Goal: Task Accomplishment & Management: Manage account settings

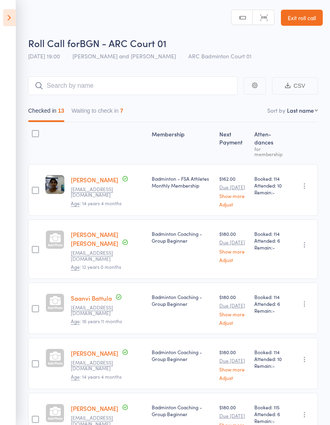
click at [6, 19] on icon at bounding box center [9, 17] width 12 height 17
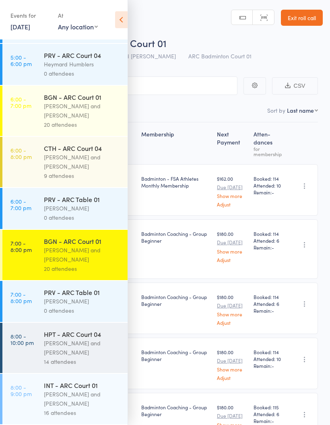
scroll to position [148, 0]
click at [93, 340] on div "Kathiravun Manivannan and Heymard Humblers" at bounding box center [82, 347] width 77 height 19
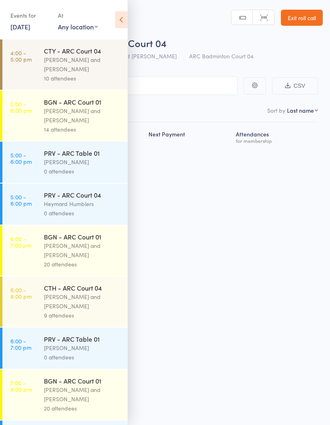
click at [87, 327] on div "CTH - ARC Court 04 Kathiravun Manivannan and Heymard Humblers 9 attendees" at bounding box center [86, 301] width 84 height 50
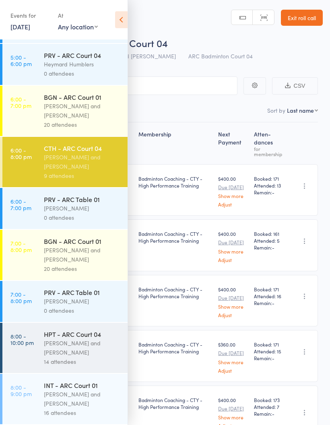
scroll to position [148, 0]
click at [72, 353] on div "Kathiravun Manivannan and Heymard Humblers" at bounding box center [82, 347] width 77 height 19
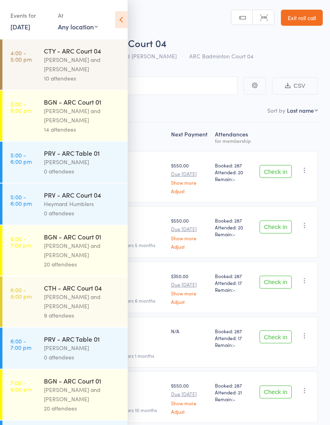
click at [126, 20] on icon at bounding box center [121, 19] width 12 height 17
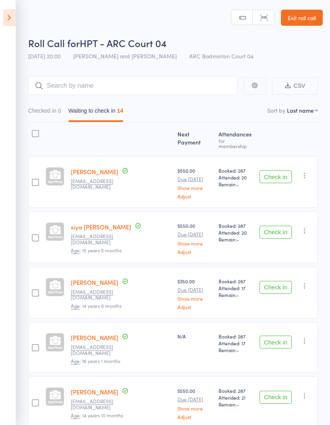
click at [309, 228] on icon "button" at bounding box center [305, 231] width 8 height 8
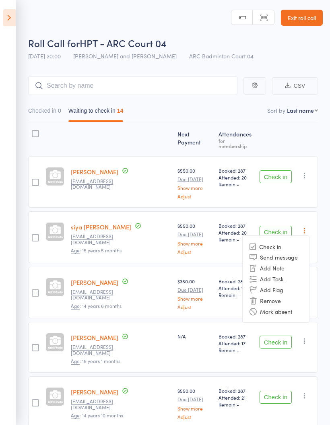
click at [293, 307] on li "Mark absent" at bounding box center [276, 311] width 66 height 11
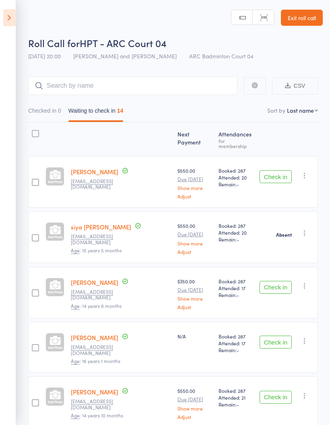
click at [306, 282] on icon "button" at bounding box center [305, 286] width 8 height 8
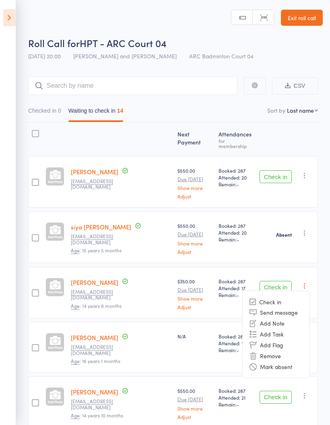
click at [288, 363] on li "Mark absent" at bounding box center [276, 366] width 66 height 11
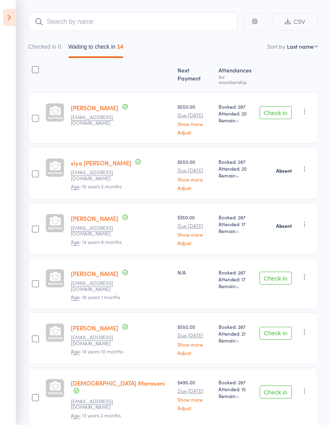
scroll to position [64, 0]
click at [304, 273] on icon "button" at bounding box center [305, 277] width 8 height 8
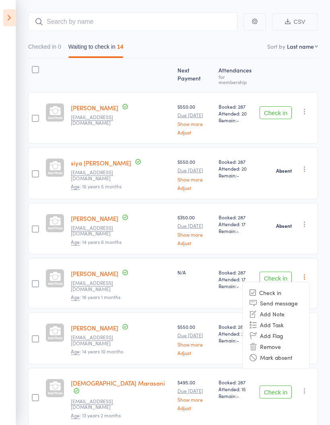
click at [284, 352] on li "Mark absent" at bounding box center [276, 357] width 66 height 11
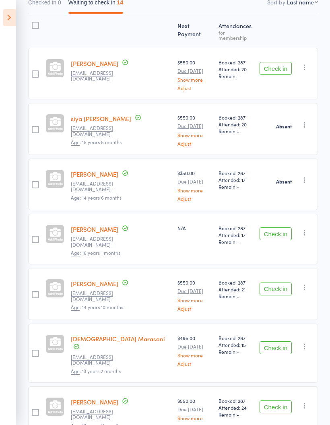
scroll to position [108, 0]
click at [309, 282] on button "button" at bounding box center [305, 287] width 10 height 10
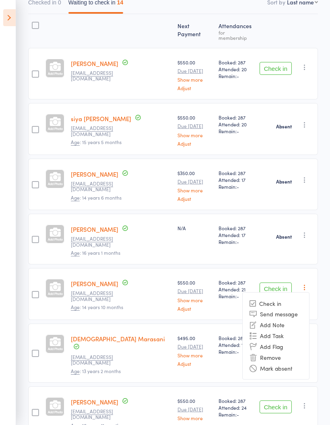
click at [291, 363] on li "Mark absent" at bounding box center [276, 368] width 66 height 11
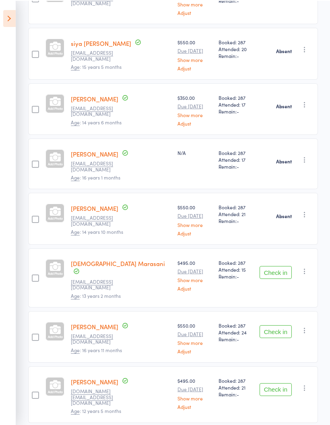
scroll to position [183, 0]
click at [277, 266] on button "Check in" at bounding box center [276, 272] width 32 height 13
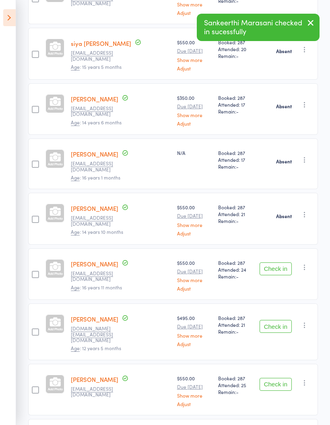
click at [277, 262] on button "Check in" at bounding box center [276, 268] width 32 height 13
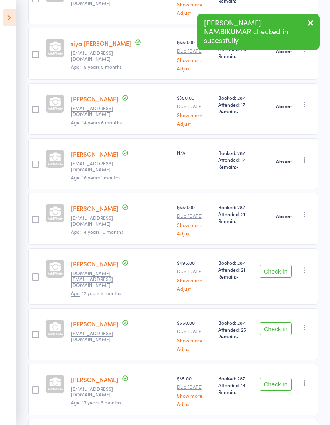
click at [278, 265] on button "Check in" at bounding box center [276, 271] width 32 height 13
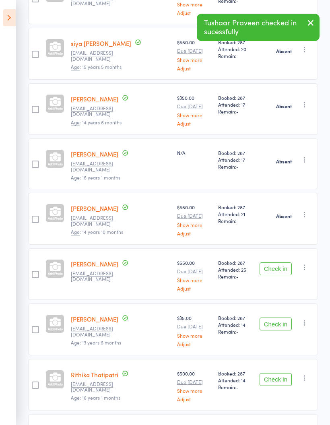
click at [278, 262] on button "Check in" at bounding box center [276, 268] width 32 height 13
click at [308, 262] on button "button" at bounding box center [305, 267] width 10 height 10
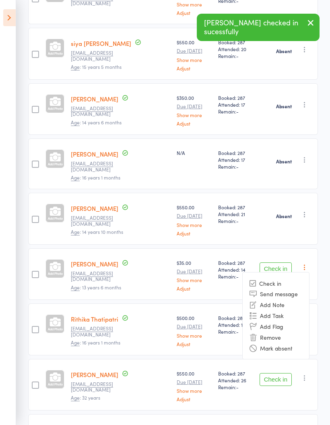
click at [290, 342] on li "Mark absent" at bounding box center [276, 347] width 66 height 11
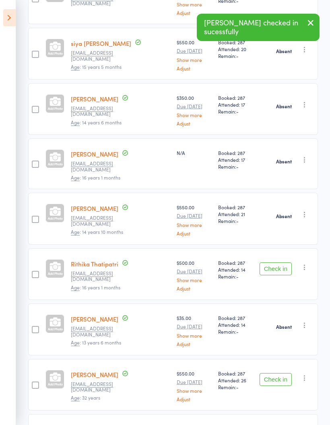
click at [309, 263] on icon "button" at bounding box center [305, 267] width 8 height 8
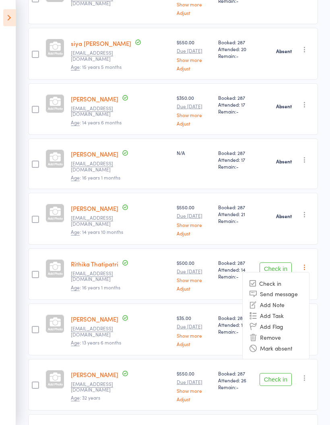
click at [291, 342] on li "Mark absent" at bounding box center [276, 347] width 66 height 11
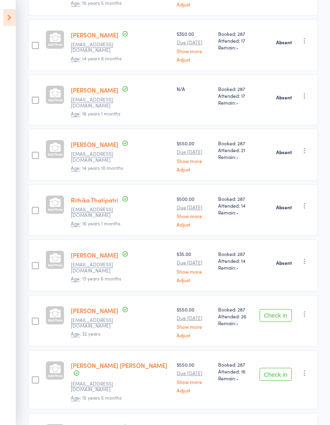
scroll to position [247, 0]
click at [279, 309] on button "Check in" at bounding box center [276, 315] width 32 height 13
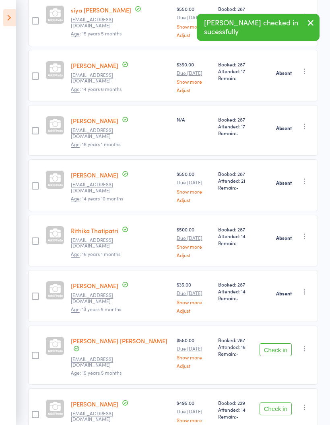
click at [278, 343] on button "Check in" at bounding box center [276, 349] width 32 height 13
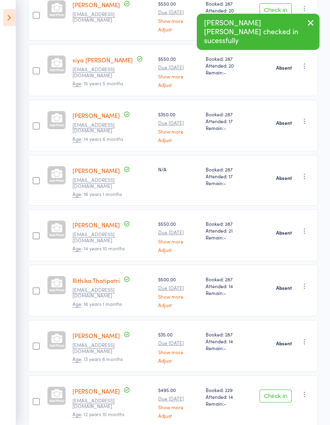
scroll to position [194, 0]
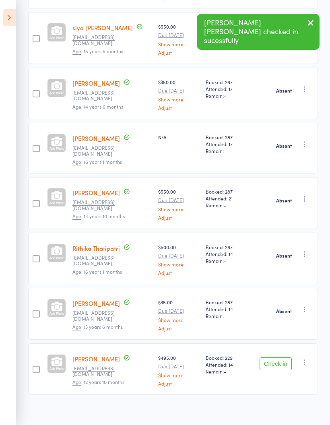
click at [308, 358] on icon "button" at bounding box center [305, 362] width 8 height 8
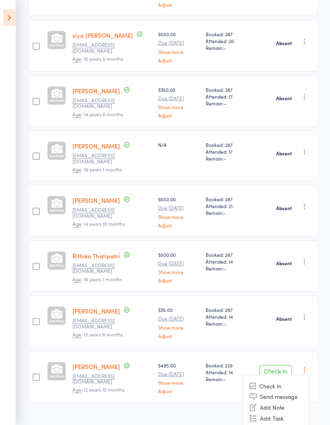
scroll to position [186, 0]
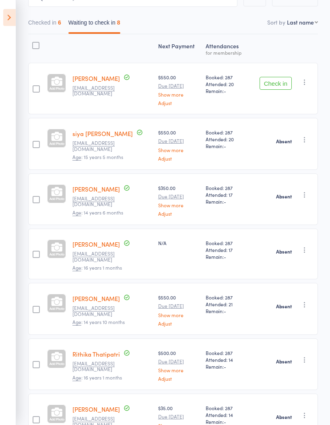
scroll to position [86, 0]
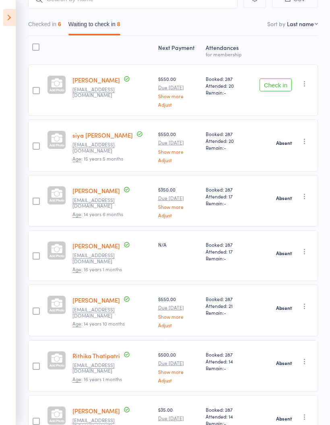
click at [276, 85] on button "Check in" at bounding box center [276, 85] width 32 height 13
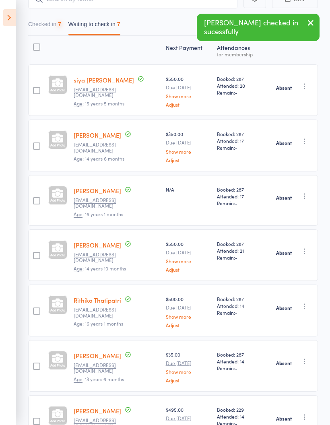
click at [48, 23] on button "Checked in 7" at bounding box center [44, 26] width 33 height 19
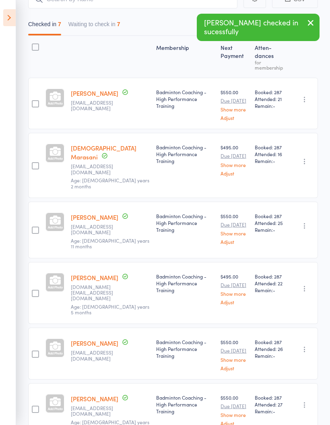
click at [111, 26] on button "Waiting to check in 7" at bounding box center [94, 26] width 52 height 19
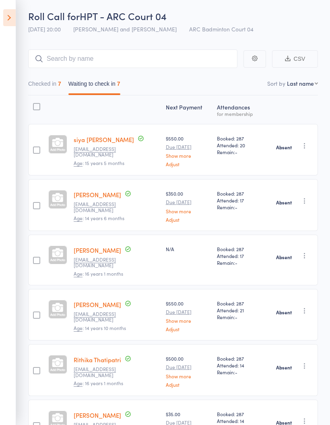
scroll to position [0, 0]
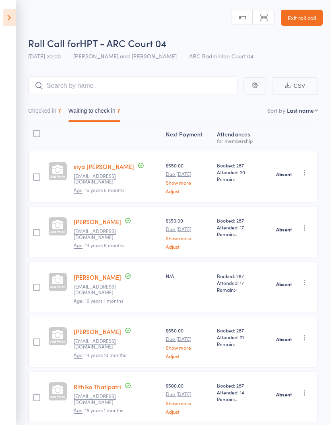
click at [59, 111] on button "Checked in 7" at bounding box center [44, 112] width 33 height 19
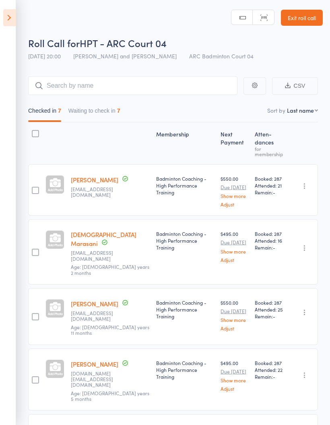
click at [120, 111] on button "Waiting to check in 7" at bounding box center [94, 112] width 52 height 19
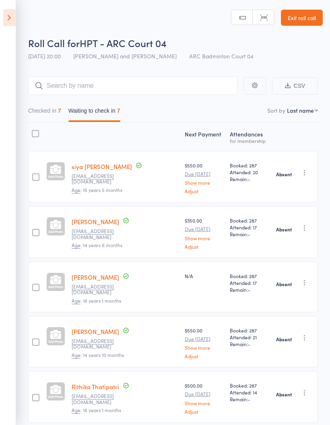
click at [6, 26] on icon at bounding box center [9, 17] width 12 height 17
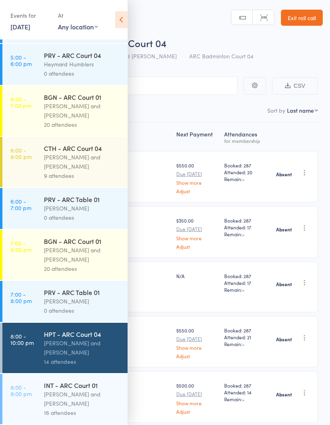
scroll to position [148, 0]
click at [71, 401] on div "Antonio Emanuel and Vinh Nguyen" at bounding box center [82, 398] width 77 height 19
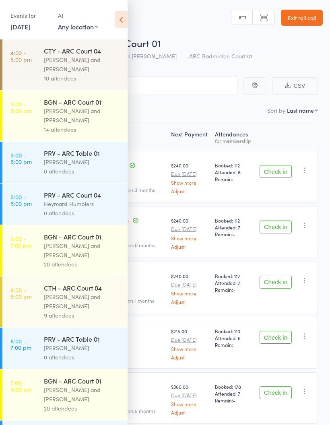
click at [123, 27] on icon at bounding box center [121, 19] width 12 height 17
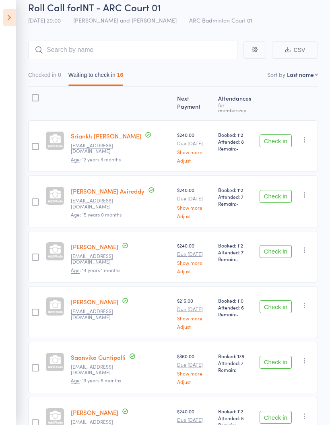
scroll to position [36, 0]
click at [279, 134] on button "Check in" at bounding box center [276, 140] width 32 height 13
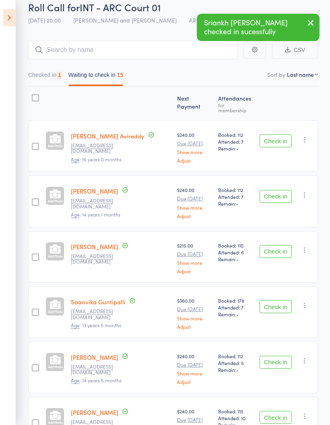
click at [285, 135] on button "Check in" at bounding box center [276, 140] width 32 height 13
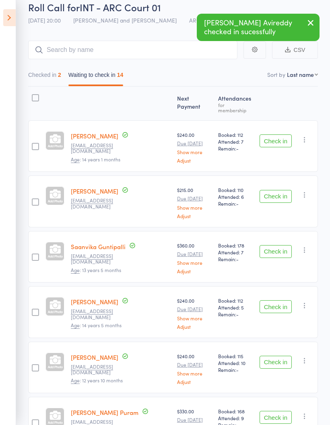
click at [282, 136] on button "Check in" at bounding box center [276, 140] width 32 height 13
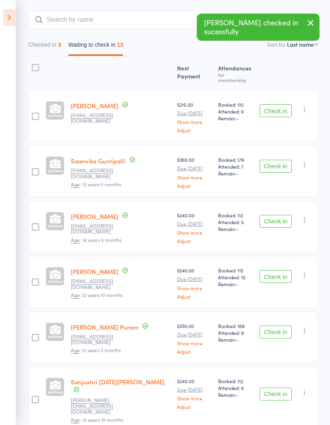
scroll to position [66, 0]
click at [279, 165] on button "Check in" at bounding box center [276, 166] width 32 height 13
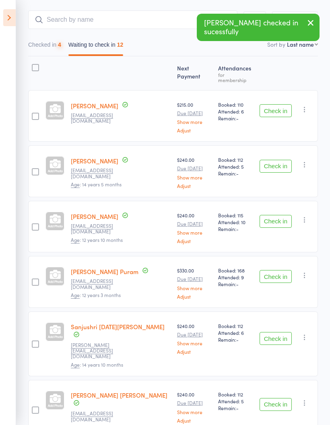
click at [279, 160] on button "Check in" at bounding box center [276, 166] width 32 height 13
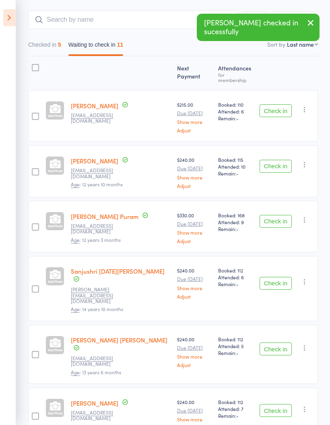
click at [272, 162] on button "Check in" at bounding box center [276, 166] width 32 height 13
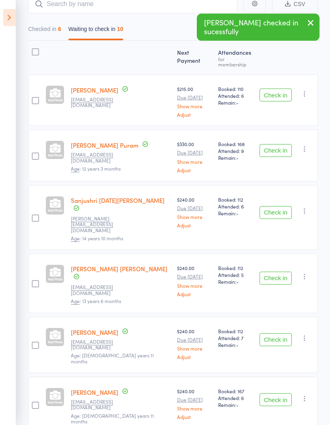
scroll to position [91, 0]
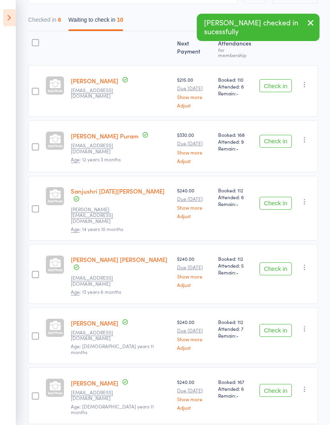
click at [279, 138] on button "Check in" at bounding box center [276, 141] width 32 height 13
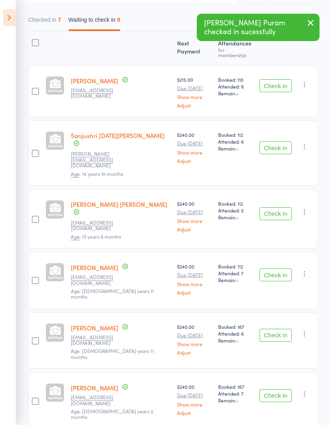
click at [277, 141] on button "Check in" at bounding box center [276, 147] width 32 height 13
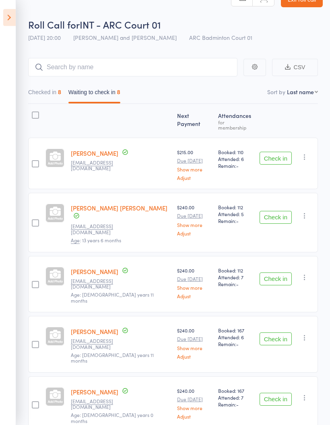
click at [59, 95] on button "Checked in 8" at bounding box center [44, 94] width 33 height 19
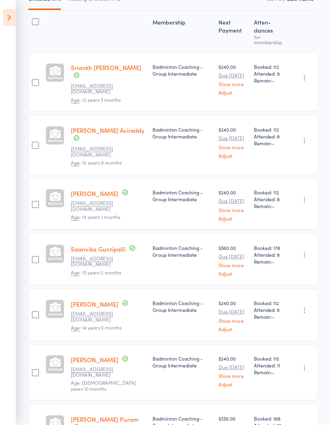
scroll to position [111, 0]
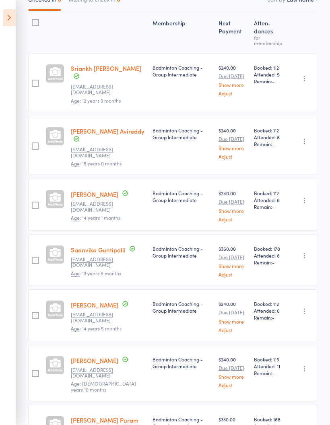
click at [305, 251] on button "button" at bounding box center [305, 256] width 10 height 10
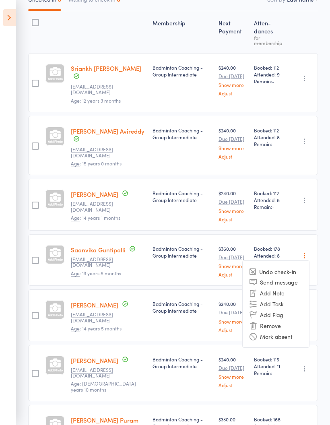
click at [286, 331] on li "Mark absent" at bounding box center [276, 336] width 66 height 11
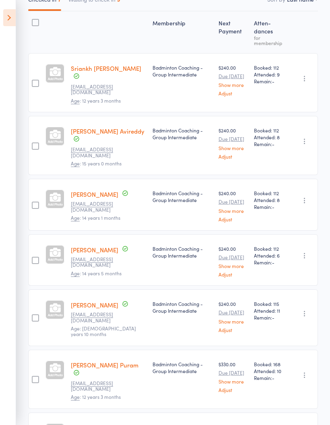
scroll to position [0, 0]
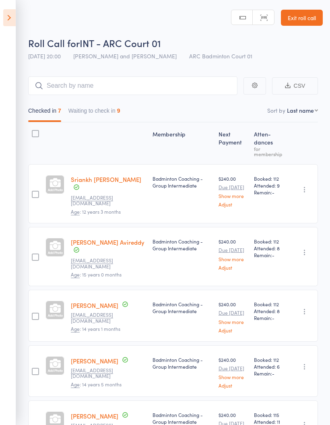
click at [109, 112] on button "Waiting to check in 9" at bounding box center [94, 112] width 52 height 19
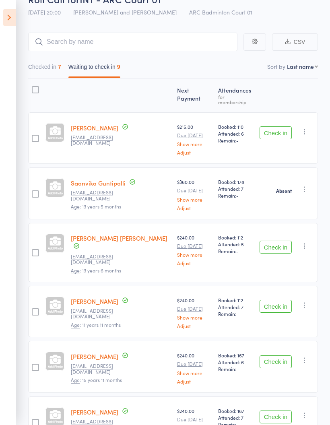
scroll to position [43, 0]
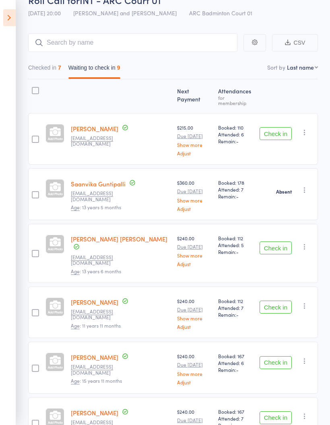
click at [277, 241] on button "Check in" at bounding box center [276, 247] width 32 height 13
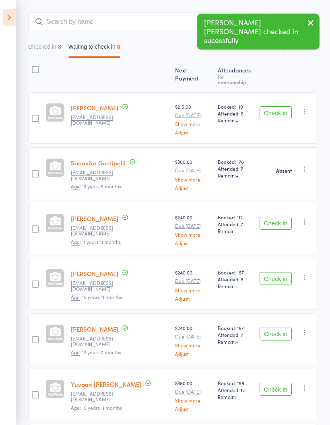
scroll to position [64, 0]
click at [281, 217] on button "Check in" at bounding box center [276, 223] width 32 height 13
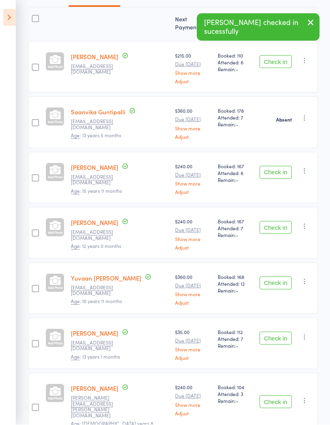
scroll to position [113, 0]
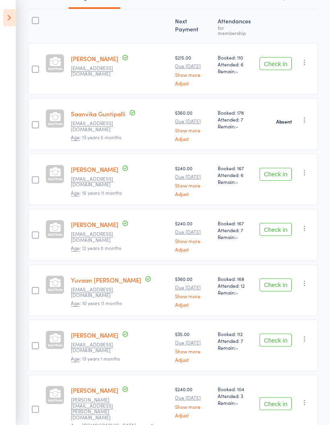
click at [279, 336] on button "Check in" at bounding box center [276, 340] width 32 height 13
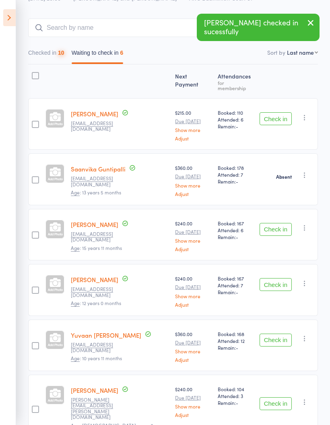
click at [282, 397] on button "Check in" at bounding box center [276, 403] width 32 height 13
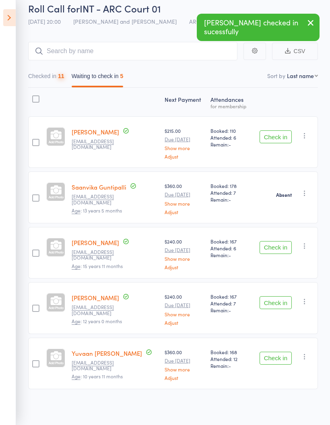
scroll to position [3, 0]
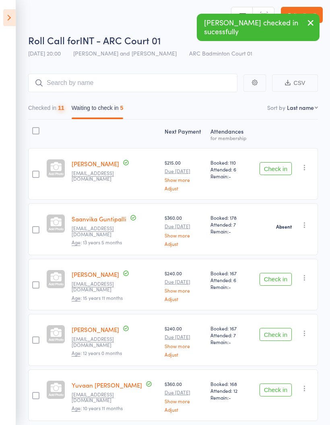
click at [50, 114] on button "Checked in 11" at bounding box center [46, 110] width 36 height 19
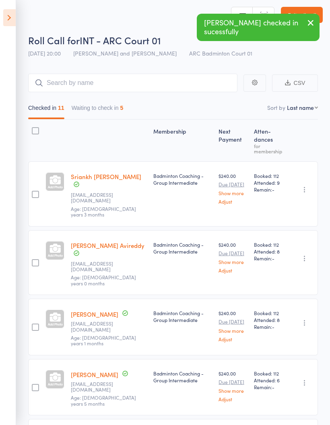
click at [118, 112] on button "Waiting to check in 5" at bounding box center [98, 110] width 52 height 19
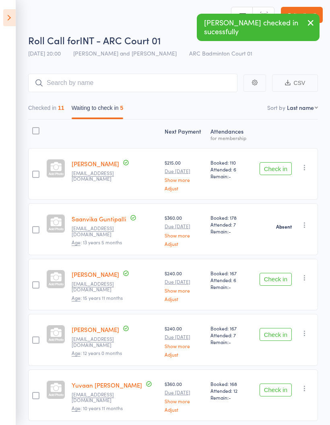
scroll to position [35, 0]
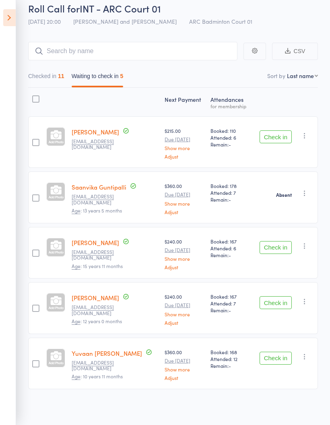
click at [50, 78] on button "Checked in 11" at bounding box center [46, 78] width 36 height 19
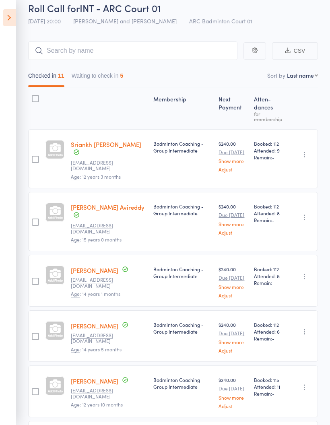
click at [115, 73] on button "Waiting to check in 5" at bounding box center [98, 77] width 52 height 19
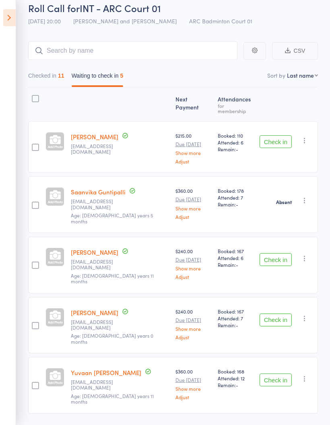
click at [57, 81] on button "Checked in 11" at bounding box center [46, 77] width 36 height 19
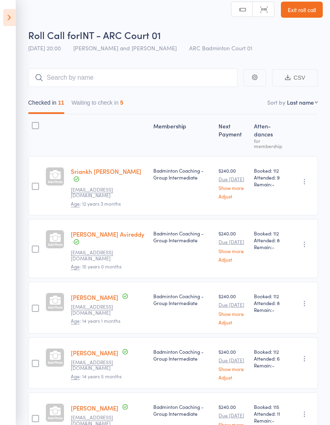
scroll to position [5, 0]
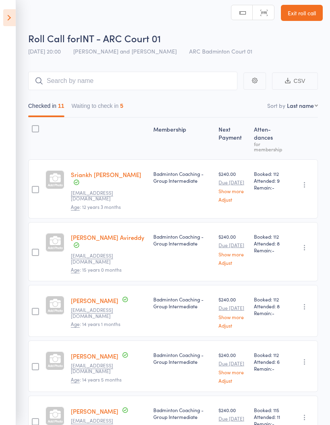
click at [8, 21] on icon at bounding box center [9, 17] width 12 height 17
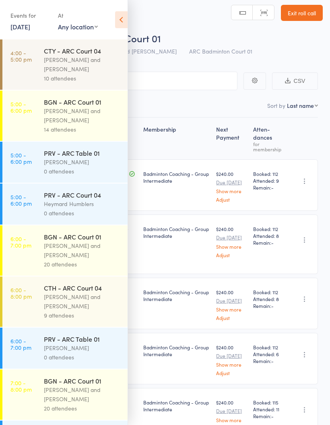
scroll to position [0, 0]
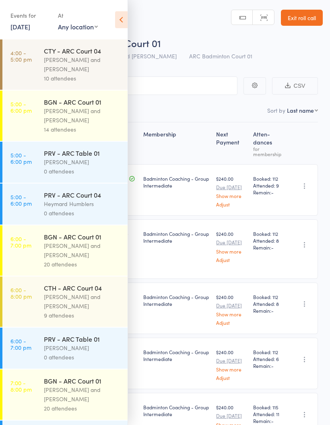
click at [32, 62] on link "4:00 - 5:00 pm CTY - ARC Court 04 Kathiravun Manivannan and Heymard Humblers 10…" at bounding box center [64, 64] width 125 height 50
click at [31, 60] on time "4:00 - 5:00 pm" at bounding box center [20, 55] width 21 height 13
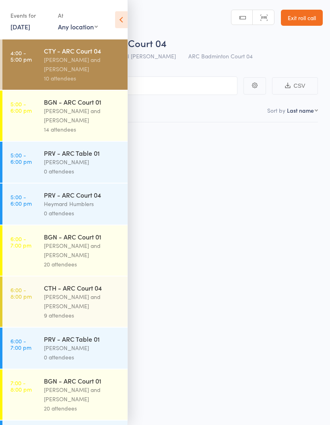
click at [34, 65] on link "4:00 - 5:00 pm CTY - ARC Court 04 Kathiravun Manivannan and Heymard Humblers 10…" at bounding box center [64, 64] width 125 height 50
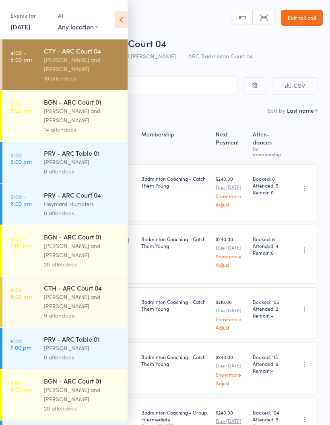
click at [122, 18] on icon at bounding box center [121, 19] width 12 height 17
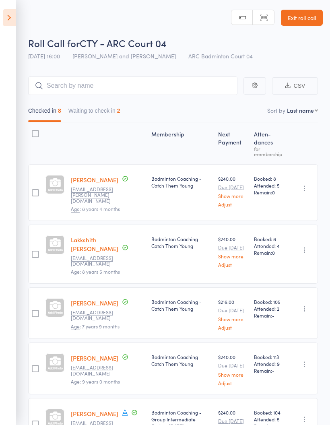
click at [94, 106] on button "Waiting to check in 2" at bounding box center [94, 112] width 52 height 19
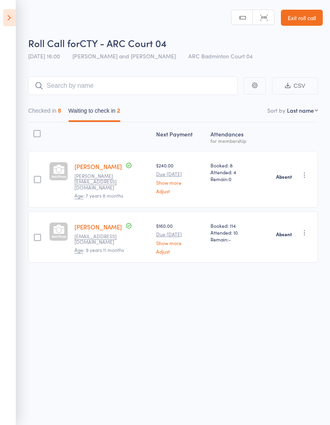
click at [7, 16] on icon at bounding box center [9, 17] width 12 height 17
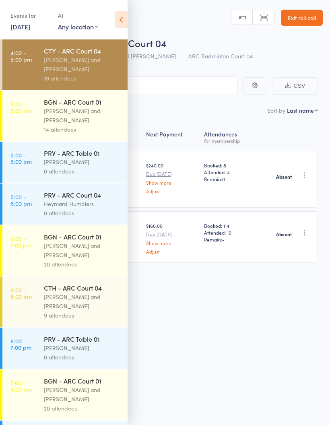
click at [25, 122] on link "5:00 - 6:00 pm BGN - ARC Court 01 Antonio Emanuel and Vinh Nguyen 14 attendees" at bounding box center [64, 116] width 125 height 50
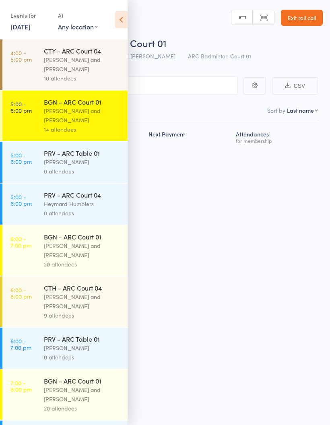
click at [124, 21] on icon at bounding box center [121, 19] width 12 height 17
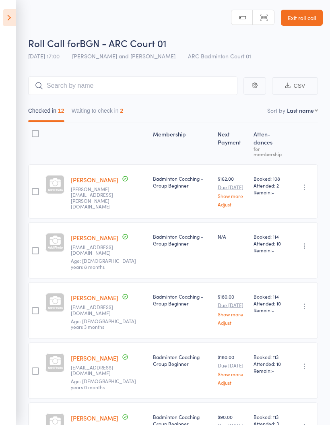
click at [101, 105] on button "Waiting to check in 2" at bounding box center [98, 112] width 52 height 19
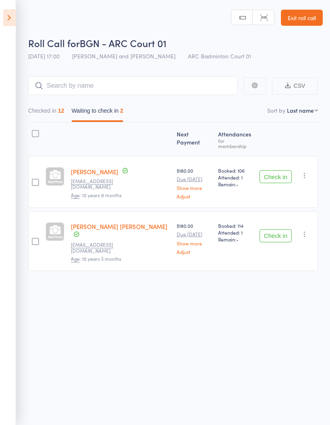
click at [313, 169] on div "Check in Check in Send message Add Note Add Task Add Flag Remove Mark absent" at bounding box center [287, 182] width 62 height 52
click at [301, 171] on icon "button" at bounding box center [305, 175] width 8 height 8
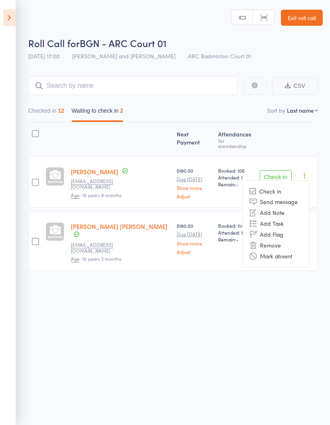
click at [258, 251] on li "Mark absent" at bounding box center [276, 256] width 66 height 11
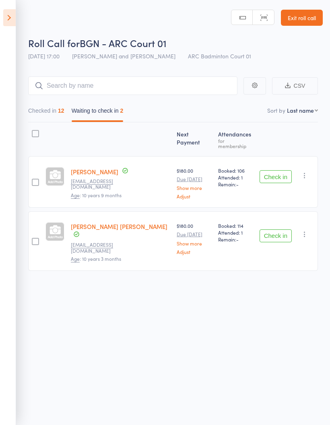
click at [300, 229] on button "button" at bounding box center [305, 234] width 10 height 10
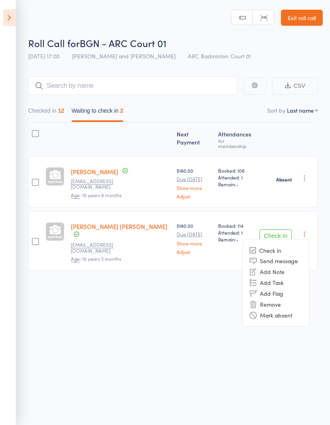
click at [256, 311] on icon at bounding box center [252, 314] width 7 height 7
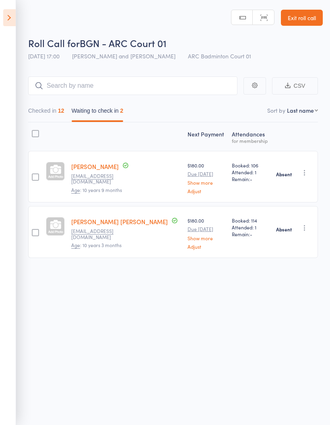
click at [14, 32] on aside "Events for 16 Sep, 2025 16 Sep, 2025 September 2025 Sun Mon Tue Wed Thu Fri Sat…" at bounding box center [8, 212] width 16 height 425
click at [4, 17] on icon at bounding box center [9, 17] width 12 height 17
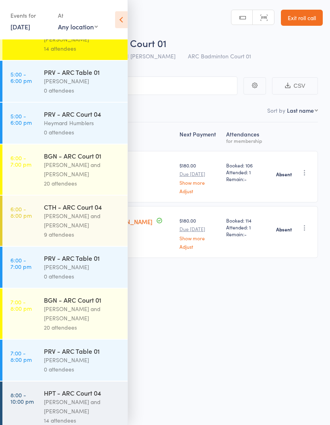
scroll to position [84, 0]
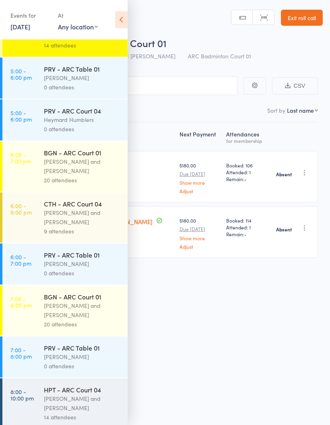
click at [51, 164] on div "Antonio Emanuel and Vinh Nguyen" at bounding box center [82, 166] width 77 height 19
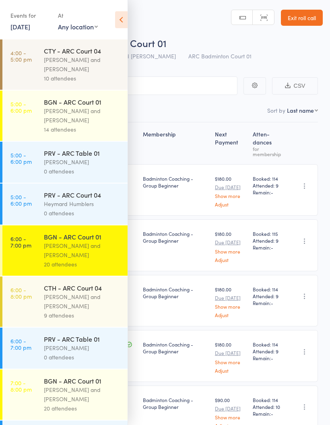
click at [121, 18] on icon at bounding box center [121, 19] width 12 height 17
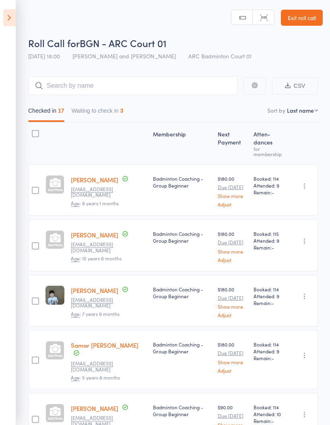
click at [101, 113] on button "Waiting to check in 3" at bounding box center [98, 112] width 52 height 19
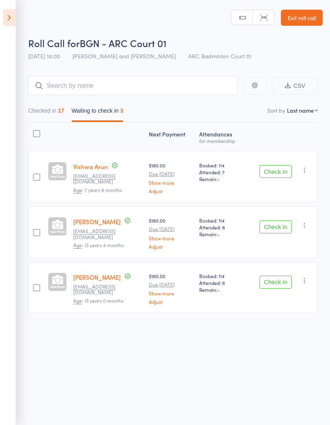
click at [304, 174] on icon "button" at bounding box center [305, 170] width 8 height 8
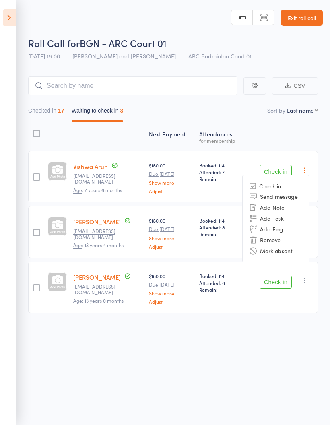
click at [259, 253] on li "Mark absent" at bounding box center [276, 250] width 66 height 11
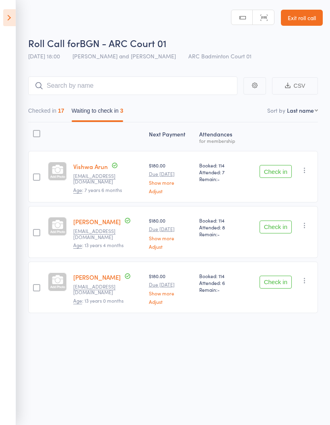
click at [303, 230] on button "button" at bounding box center [305, 225] width 10 height 10
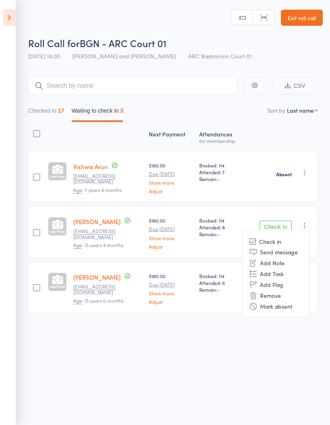
click at [274, 308] on li "Mark absent" at bounding box center [276, 306] width 66 height 11
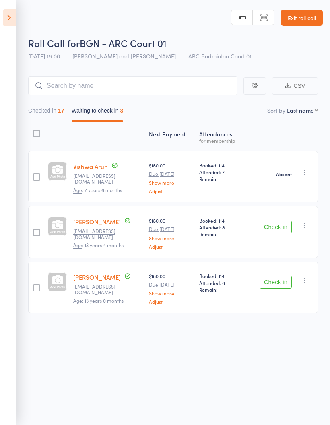
click at [301, 278] on button "button" at bounding box center [305, 281] width 10 height 10
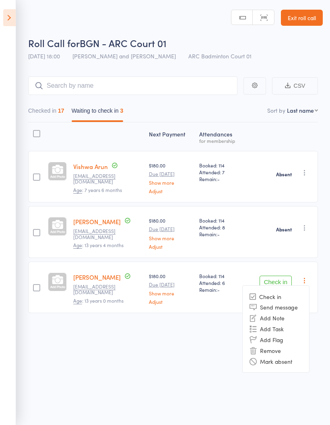
click at [256, 365] on icon at bounding box center [252, 361] width 7 height 7
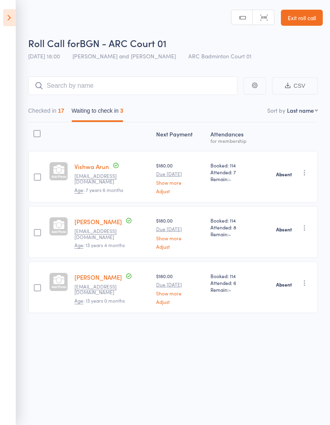
click at [8, 21] on icon at bounding box center [9, 17] width 12 height 17
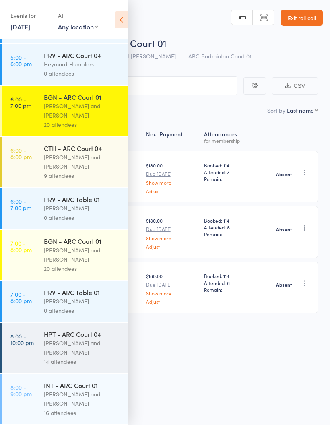
scroll to position [148, 0]
click at [53, 152] on div "Kathiravun Manivannan and Heymard Humblers" at bounding box center [82, 161] width 77 height 19
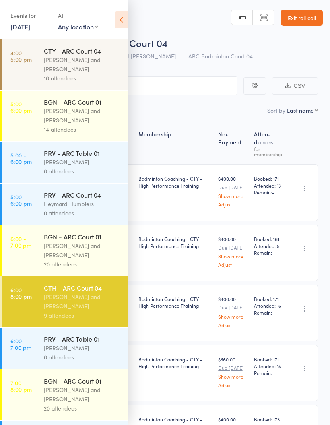
click at [125, 18] on icon at bounding box center [121, 19] width 12 height 17
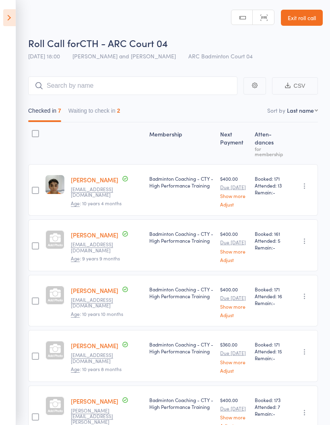
click at [112, 107] on button "Waiting to check in 2" at bounding box center [94, 112] width 52 height 19
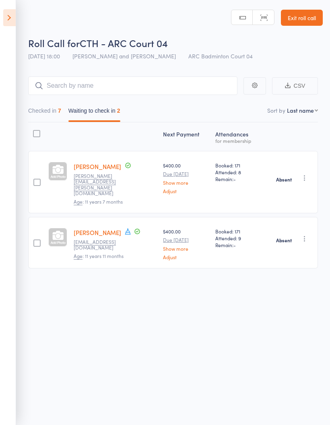
click at [4, 14] on icon at bounding box center [9, 17] width 12 height 17
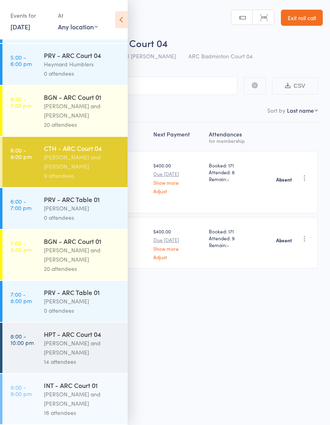
scroll to position [148, 0]
click at [89, 246] on div "Antonio Emanuel and Vinh Nguyen" at bounding box center [82, 254] width 77 height 19
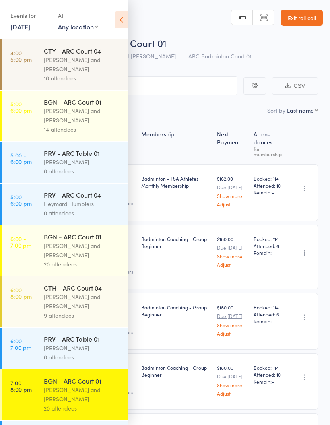
click at [119, 20] on icon at bounding box center [121, 19] width 12 height 17
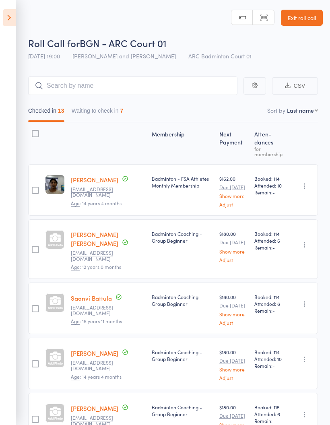
click at [124, 122] on button "Waiting to check in 7" at bounding box center [98, 112] width 52 height 19
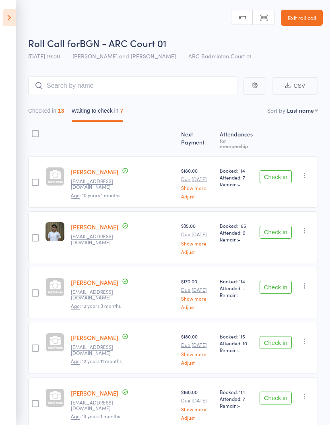
click at [306, 171] on icon "button" at bounding box center [305, 175] width 8 height 8
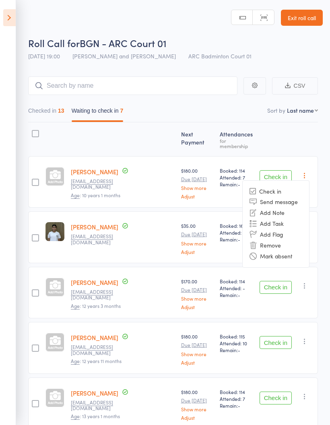
click at [261, 255] on li "Mark absent" at bounding box center [276, 256] width 66 height 11
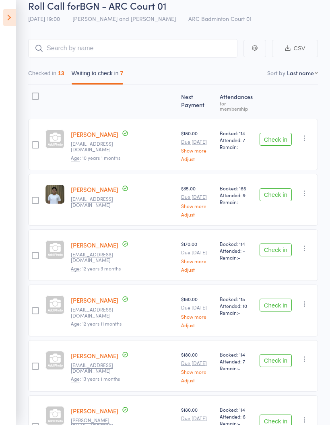
scroll to position [37, 0]
click at [301, 188] on button "button" at bounding box center [305, 193] width 10 height 10
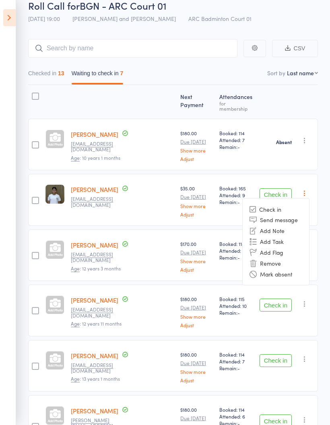
click at [250, 272] on icon at bounding box center [252, 273] width 7 height 7
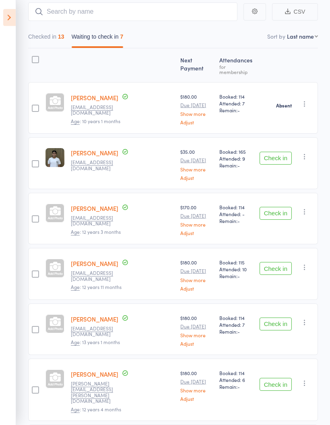
scroll to position [74, 0]
click at [305, 211] on button "button" at bounding box center [305, 211] width 10 height 10
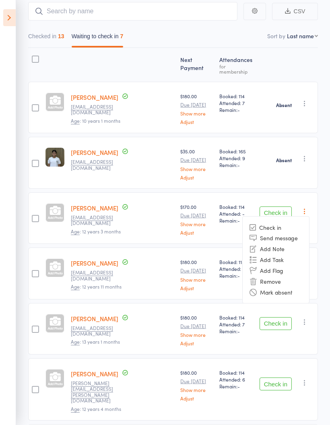
click at [264, 291] on li "Mark absent" at bounding box center [276, 291] width 66 height 11
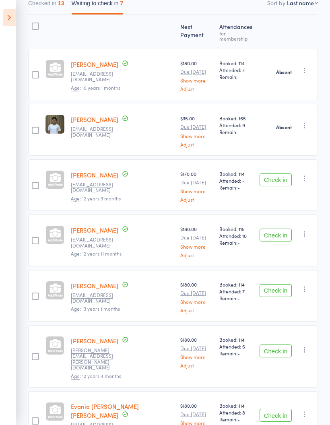
scroll to position [113, 0]
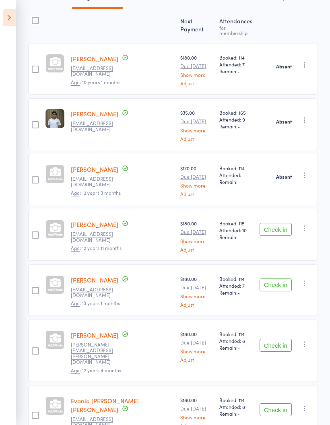
click at [305, 224] on icon "button" at bounding box center [305, 228] width 8 height 8
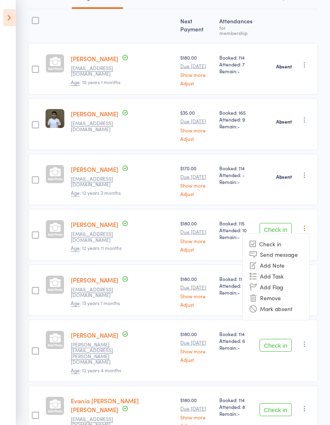
scroll to position [145, 0]
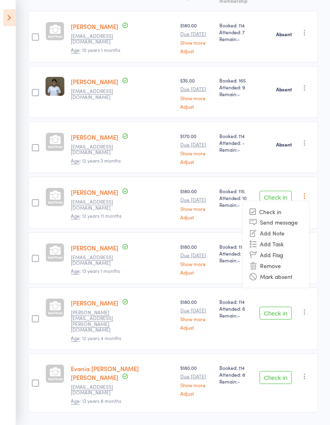
click at [253, 277] on li "Mark absent" at bounding box center [276, 276] width 66 height 11
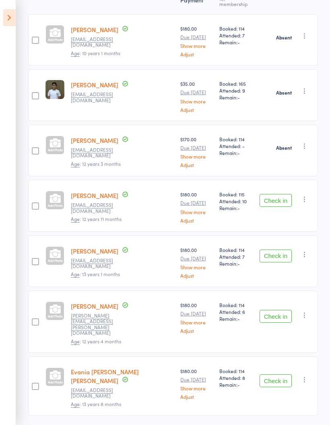
scroll to position [113, 0]
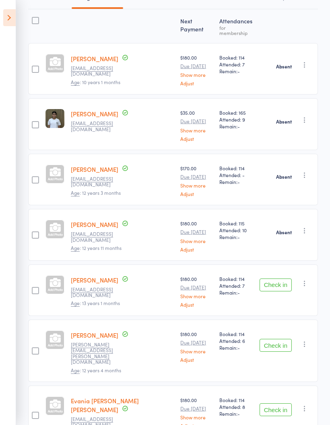
click at [301, 279] on icon "button" at bounding box center [305, 283] width 8 height 8
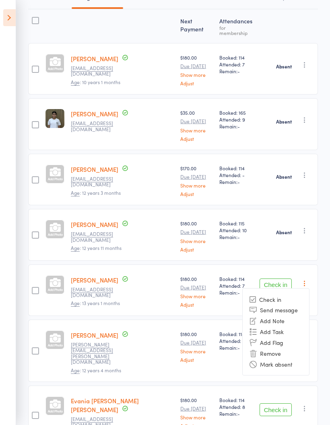
click at [256, 350] on icon at bounding box center [252, 353] width 7 height 7
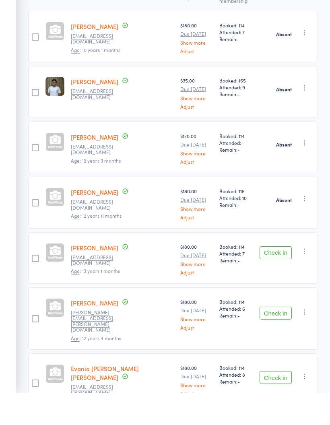
click at [303, 279] on icon "button" at bounding box center [305, 283] width 8 height 8
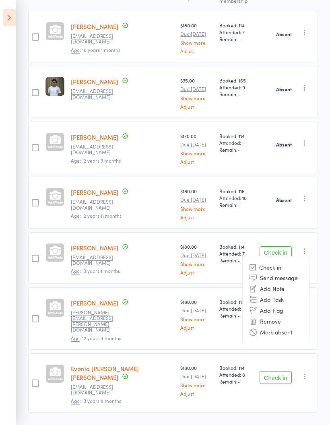
click at [262, 326] on li "Mark absent" at bounding box center [276, 331] width 66 height 11
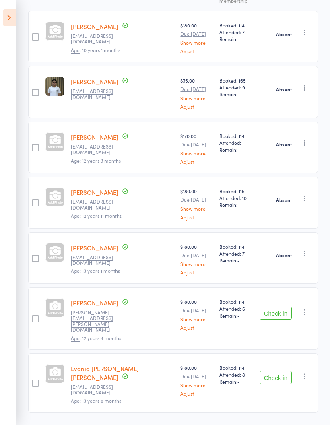
click at [301, 308] on icon "button" at bounding box center [305, 312] width 8 height 8
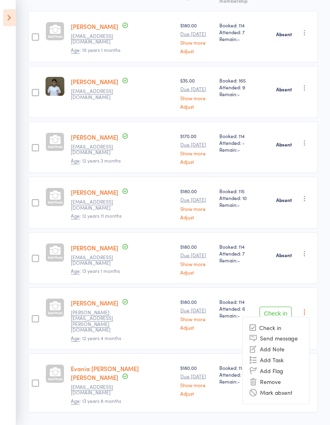
click at [258, 387] on li "Mark absent" at bounding box center [276, 392] width 66 height 11
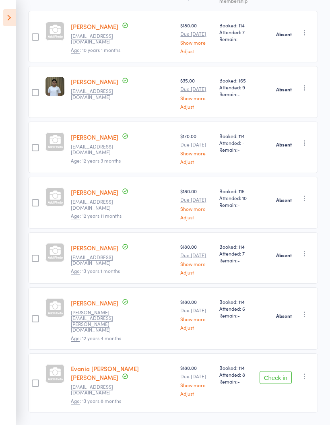
click at [307, 371] on button "button" at bounding box center [305, 376] width 10 height 10
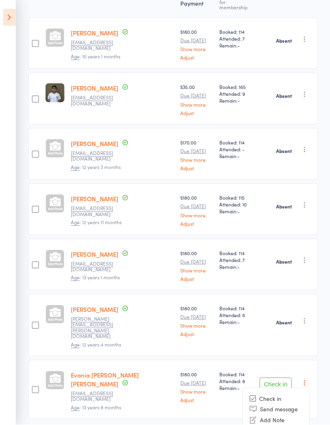
scroll to position [137, 0]
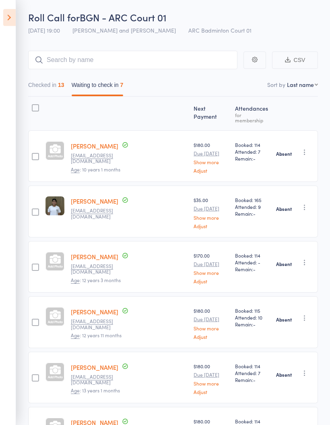
scroll to position [0, 0]
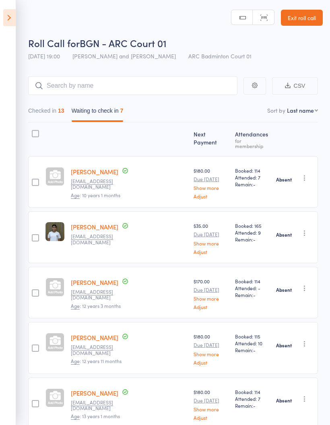
click at [10, 12] on icon at bounding box center [9, 17] width 12 height 17
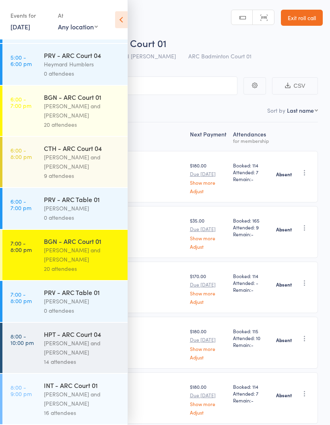
scroll to position [148, 0]
click at [61, 359] on div "14 attendees" at bounding box center [82, 361] width 77 height 9
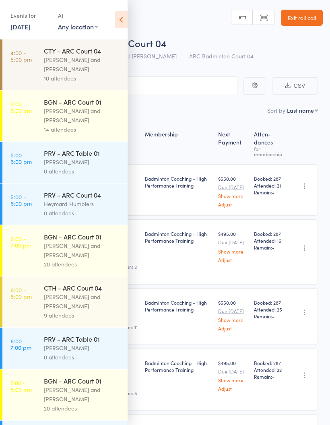
click at [123, 20] on icon at bounding box center [121, 19] width 12 height 17
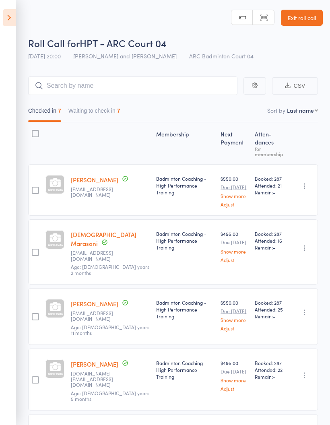
click at [102, 108] on button "Waiting to check in 7" at bounding box center [94, 112] width 52 height 19
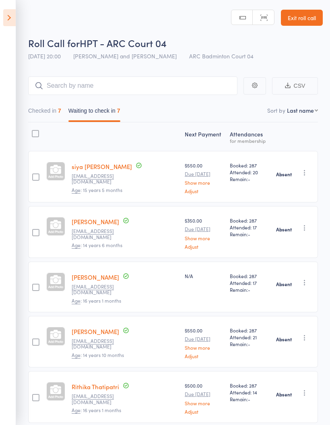
scroll to position [107, 0]
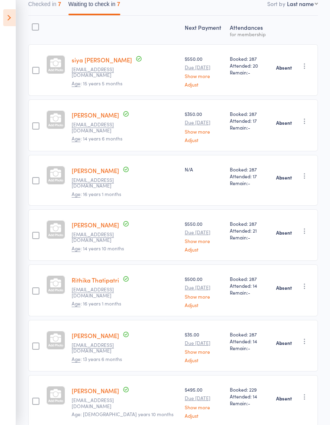
click at [10, 19] on icon at bounding box center [9, 17] width 12 height 17
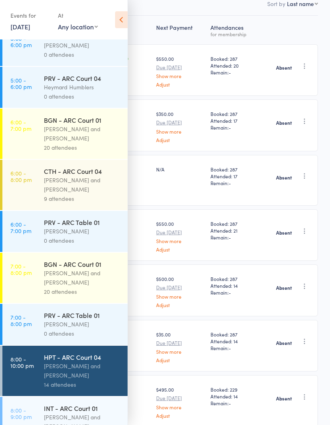
scroll to position [116, 0]
click at [67, 424] on div "Antonio Emanuel and Vinh Nguyen" at bounding box center [82, 422] width 77 height 19
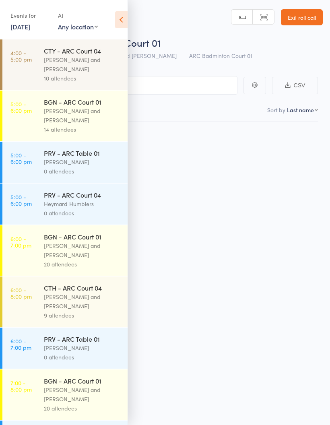
scroll to position [6, 0]
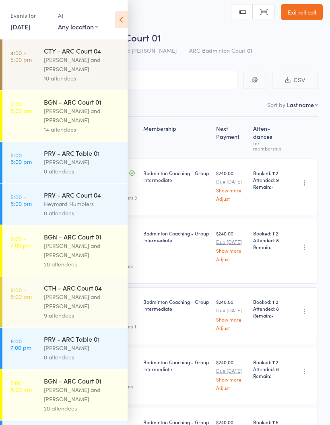
click at [124, 20] on icon at bounding box center [121, 19] width 12 height 17
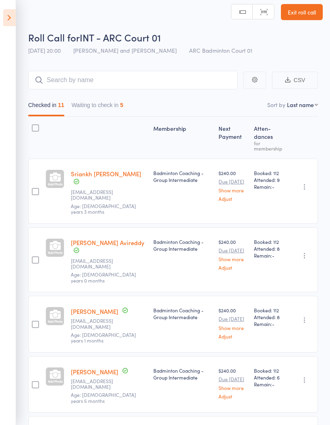
click at [99, 102] on button "Waiting to check in 5" at bounding box center [98, 107] width 52 height 19
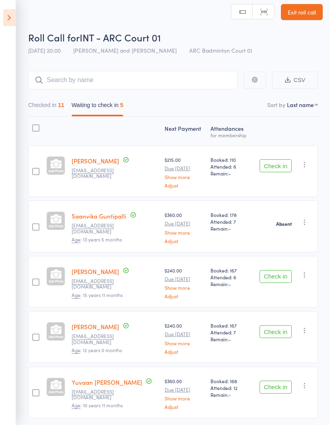
click at [302, 162] on icon "button" at bounding box center [305, 165] width 8 height 8
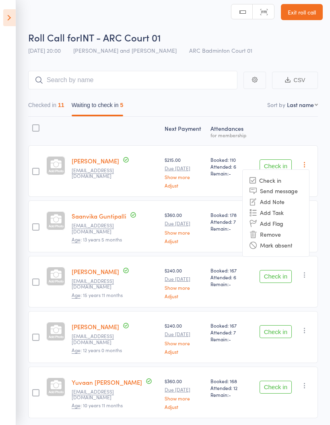
click at [258, 246] on li "Mark absent" at bounding box center [276, 245] width 66 height 11
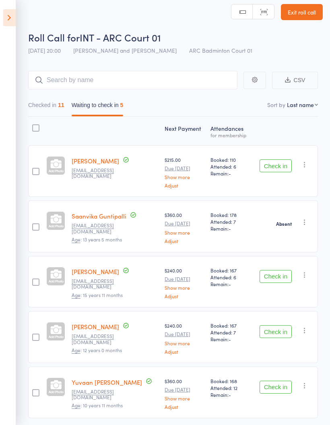
scroll to position [35, 0]
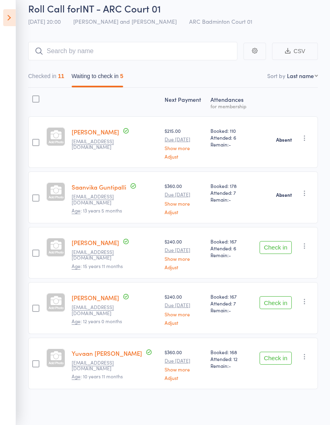
click at [306, 251] on button "button" at bounding box center [305, 246] width 10 height 10
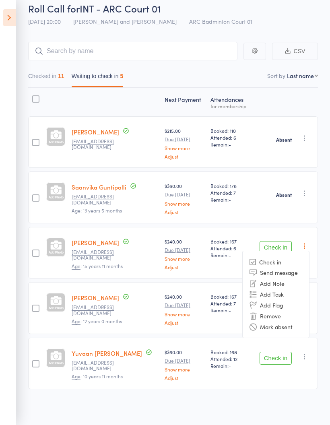
click at [258, 325] on li "Mark absent" at bounding box center [276, 326] width 66 height 11
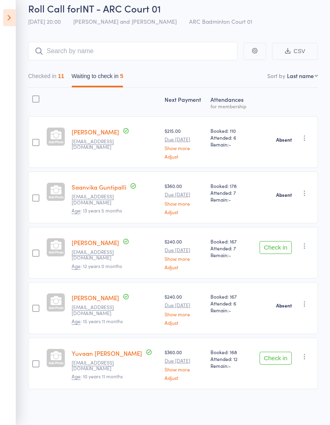
click at [303, 246] on icon "button" at bounding box center [305, 246] width 8 height 8
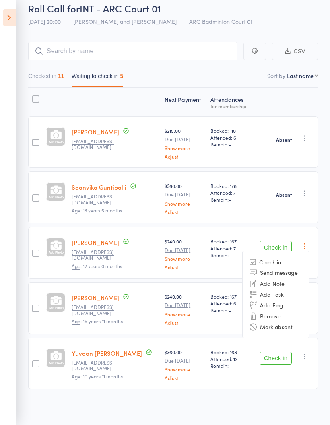
click at [263, 321] on li "Remove" at bounding box center [276, 315] width 66 height 11
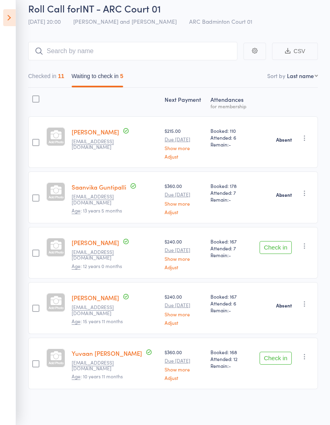
click at [304, 249] on icon "button" at bounding box center [305, 246] width 8 height 8
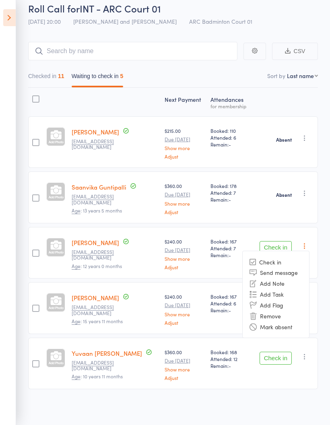
click at [266, 329] on li "Mark absent" at bounding box center [276, 326] width 66 height 11
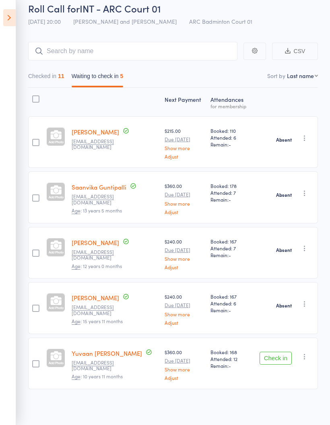
click at [302, 356] on icon "button" at bounding box center [305, 356] width 8 height 8
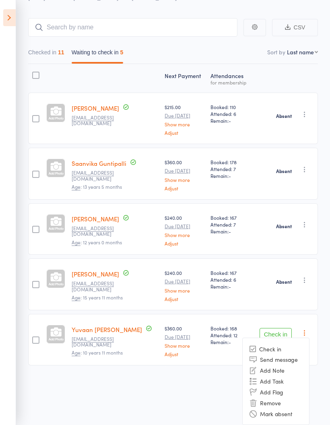
click at [267, 412] on li "Mark absent" at bounding box center [276, 413] width 66 height 11
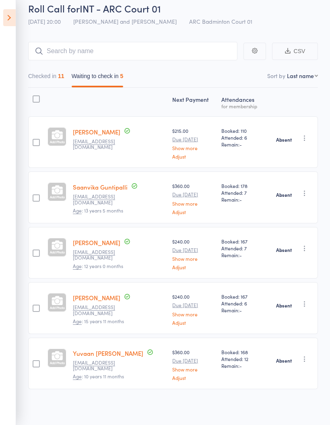
click at [47, 70] on button "Checked in 11" at bounding box center [46, 78] width 36 height 19
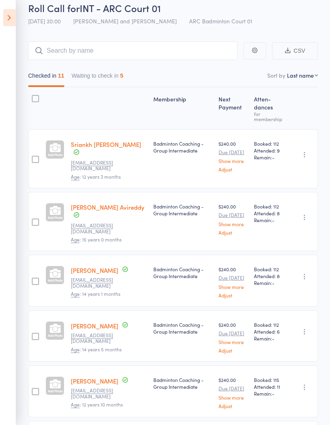
click at [90, 82] on button "Waiting to check in 5" at bounding box center [98, 77] width 52 height 19
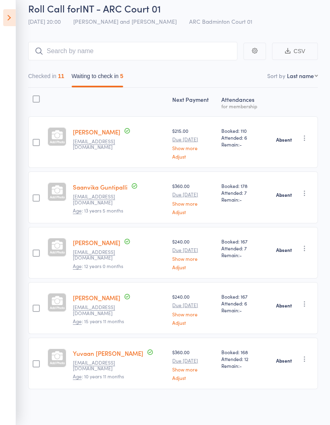
click at [46, 80] on button "Checked in 11" at bounding box center [46, 78] width 36 height 19
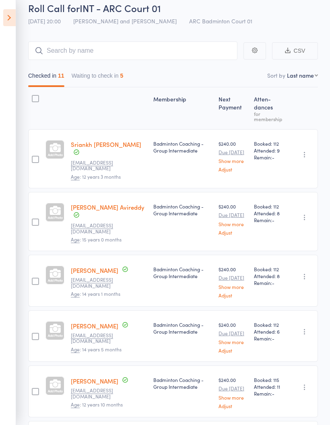
click at [4, 21] on icon at bounding box center [9, 17] width 12 height 17
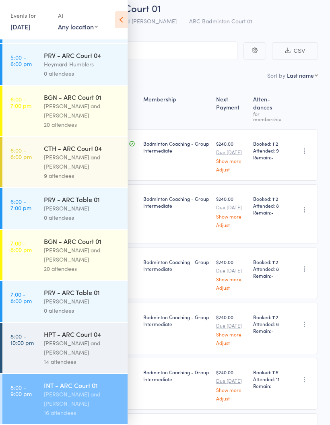
scroll to position [148, 0]
click at [61, 348] on div "Kathiravun Manivannan and Heymard Humblers" at bounding box center [82, 347] width 77 height 19
click at [79, 358] on div "14 attendees" at bounding box center [82, 361] width 77 height 9
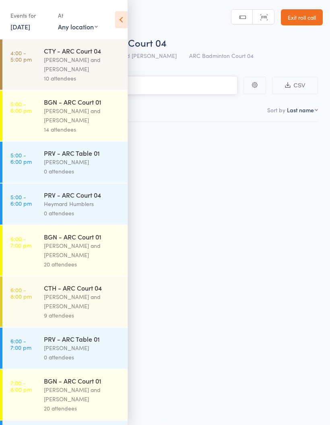
scroll to position [6, 0]
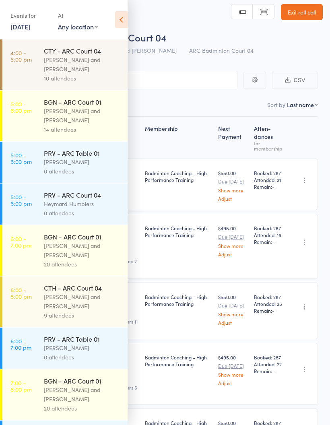
click at [124, 23] on icon at bounding box center [121, 19] width 12 height 17
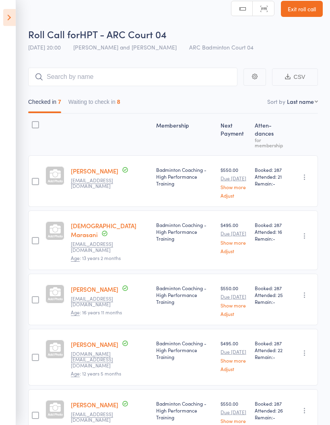
scroll to position [9, 0]
click at [110, 104] on button "Waiting to check in 8" at bounding box center [94, 104] width 52 height 19
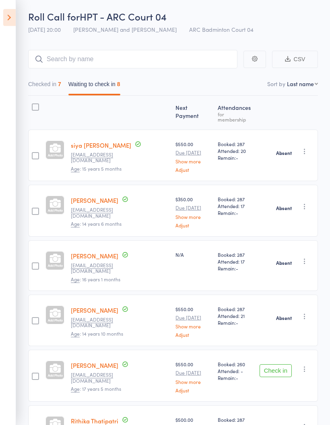
scroll to position [27, 0]
click at [272, 364] on button "Check in" at bounding box center [276, 370] width 32 height 13
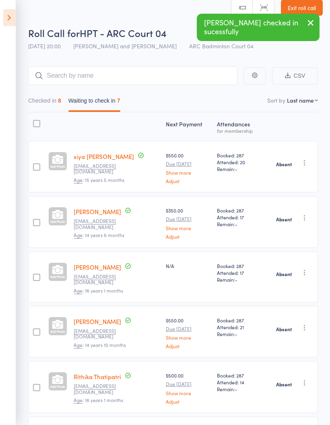
scroll to position [0, 0]
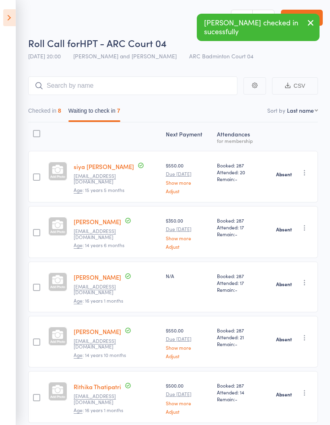
click at [48, 113] on button "Checked in 8" at bounding box center [44, 112] width 33 height 19
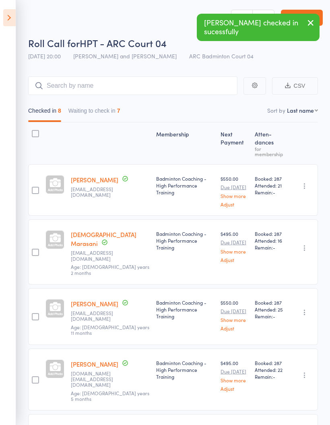
click at [108, 110] on button "Waiting to check in 7" at bounding box center [94, 112] width 52 height 19
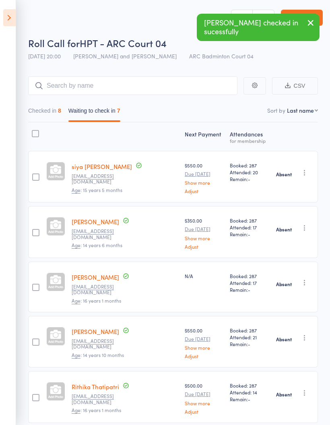
click at [9, 21] on icon at bounding box center [9, 17] width 12 height 17
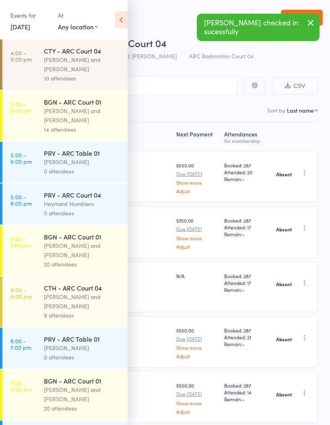
click at [73, 61] on div "Kathiravun Manivannan and Heymard Humblers" at bounding box center [82, 64] width 77 height 19
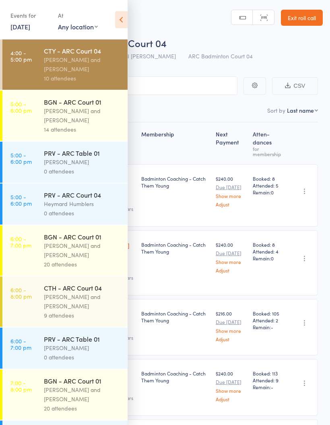
click at [123, 18] on icon at bounding box center [121, 19] width 12 height 17
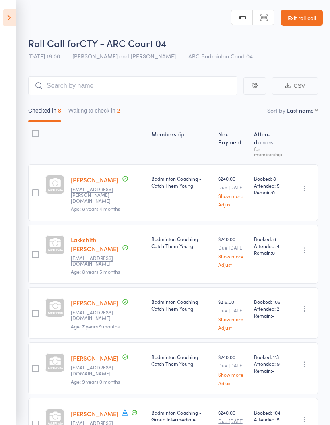
click at [97, 110] on button "Waiting to check in 2" at bounding box center [94, 112] width 52 height 19
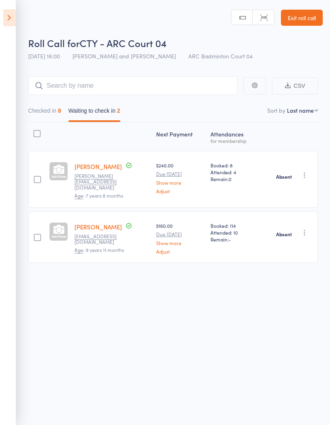
click at [6, 18] on icon at bounding box center [9, 17] width 12 height 17
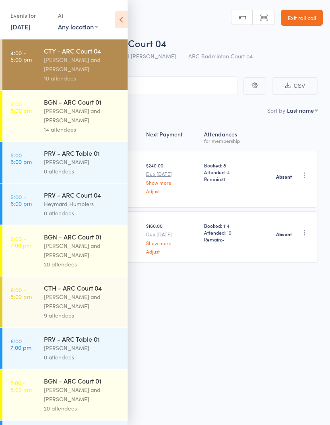
click at [65, 119] on div "Antonio Emanuel and Vinh Nguyen" at bounding box center [82, 115] width 77 height 19
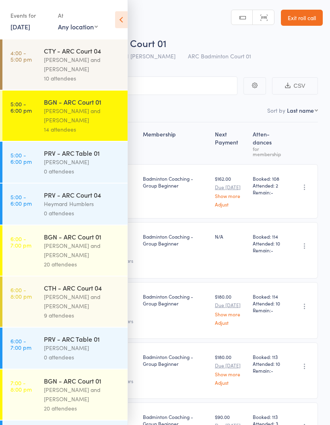
click at [122, 23] on icon at bounding box center [121, 19] width 12 height 17
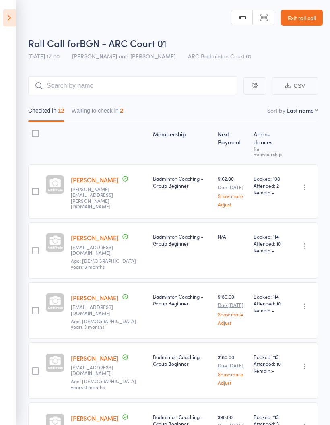
click at [113, 107] on button "Waiting to check in 2" at bounding box center [98, 112] width 52 height 19
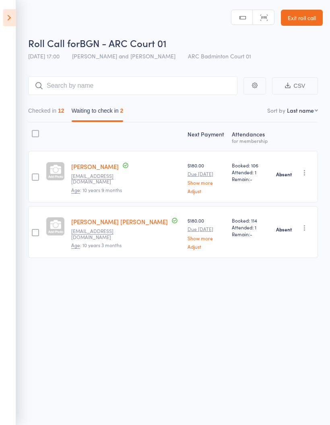
click at [11, 12] on icon at bounding box center [9, 17] width 12 height 17
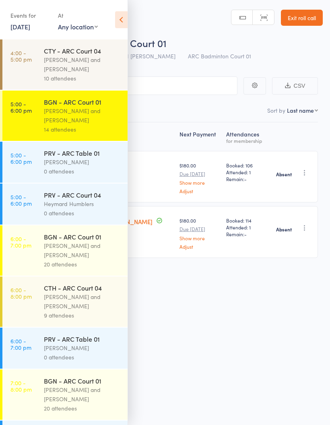
click at [75, 257] on div "Antonio Emanuel and Vinh Nguyen" at bounding box center [82, 250] width 77 height 19
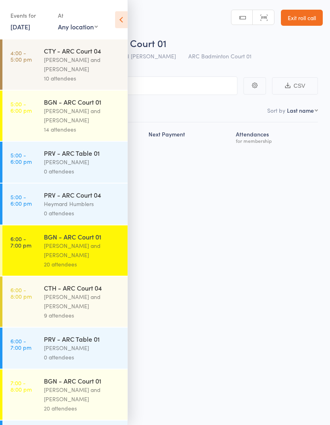
click at [122, 19] on icon at bounding box center [121, 19] width 12 height 17
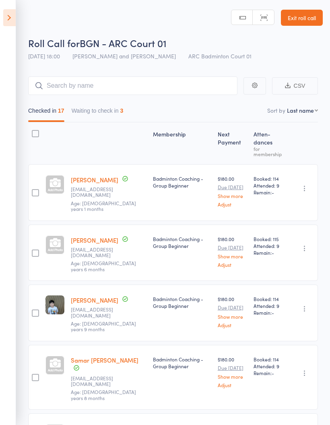
click at [99, 110] on button "Waiting to check in 3" at bounding box center [98, 112] width 52 height 19
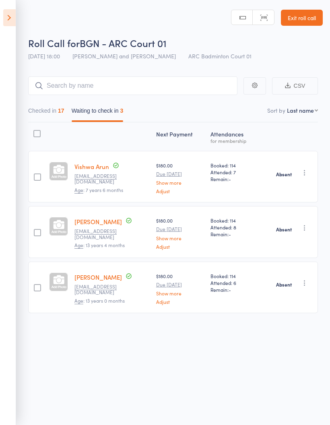
click at [11, 19] on icon at bounding box center [9, 17] width 12 height 17
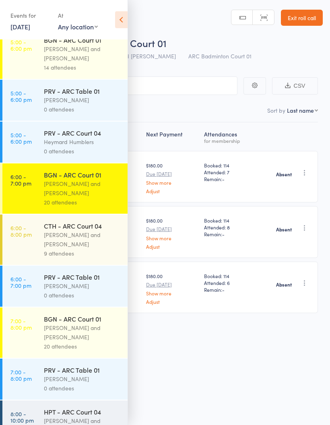
scroll to position [62, 0]
click at [77, 240] on div "Kathiravun Manivannan and Heymard Humblers" at bounding box center [82, 240] width 77 height 19
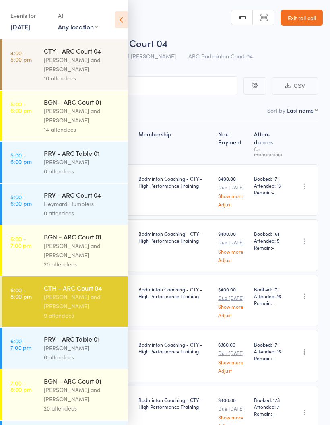
click at [126, 17] on icon at bounding box center [121, 19] width 12 height 17
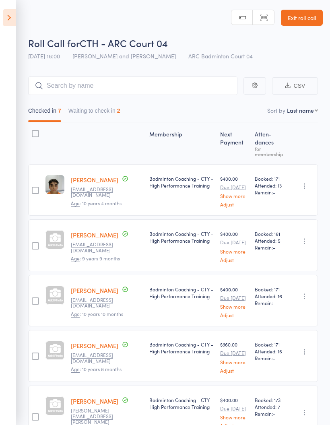
click at [108, 116] on button "Waiting to check in 2" at bounding box center [94, 112] width 52 height 19
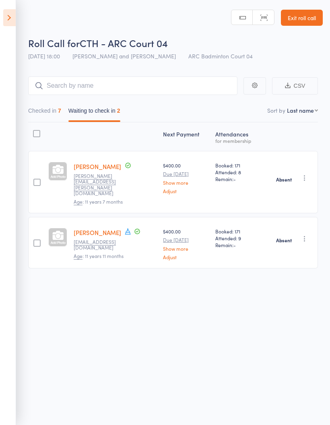
click at [14, 16] on icon at bounding box center [9, 17] width 12 height 17
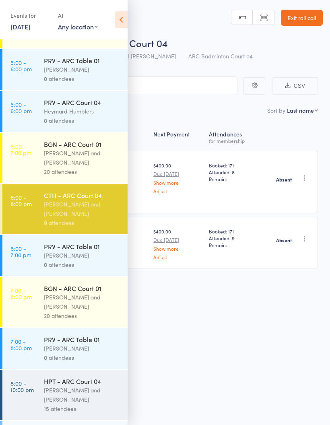
scroll to position [92, 0]
click at [57, 309] on div "Antonio Emanuel and Vinh Nguyen" at bounding box center [82, 302] width 77 height 19
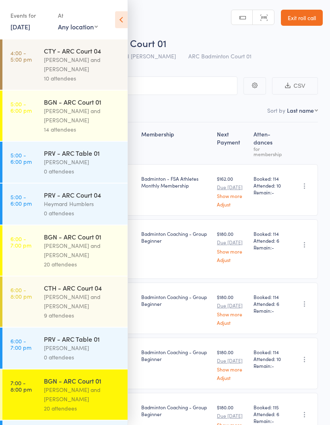
click at [126, 17] on icon at bounding box center [121, 19] width 12 height 17
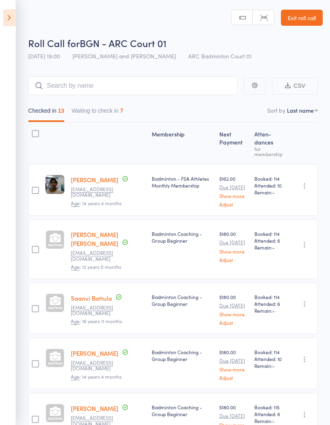
click at [108, 111] on button "Waiting to check in 7" at bounding box center [98, 112] width 52 height 19
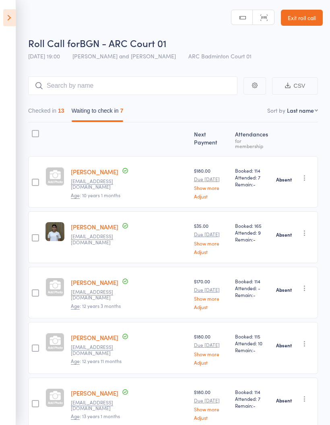
click at [14, 16] on icon at bounding box center [9, 17] width 12 height 17
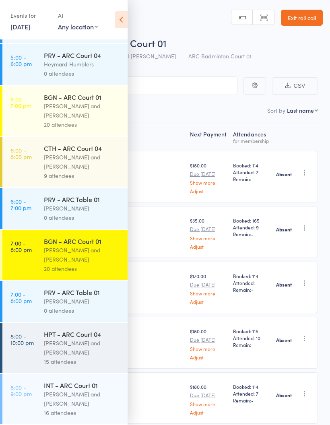
scroll to position [148, 0]
click at [50, 341] on div "Kathiravun Manivannan and Heymard Humblers" at bounding box center [82, 347] width 77 height 19
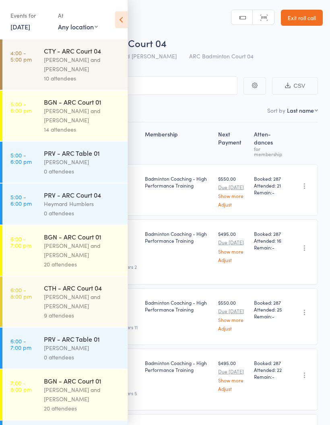
click at [126, 24] on icon at bounding box center [121, 19] width 12 height 17
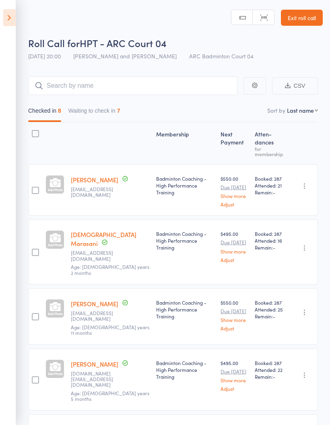
click at [109, 117] on button "Waiting to check in 7" at bounding box center [94, 112] width 52 height 19
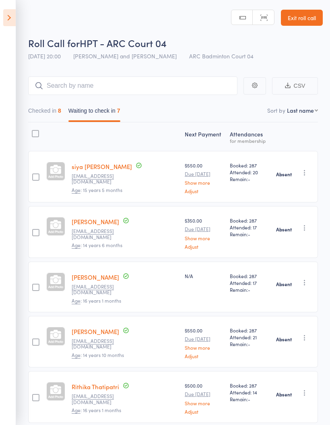
click at [9, 22] on icon at bounding box center [9, 17] width 12 height 17
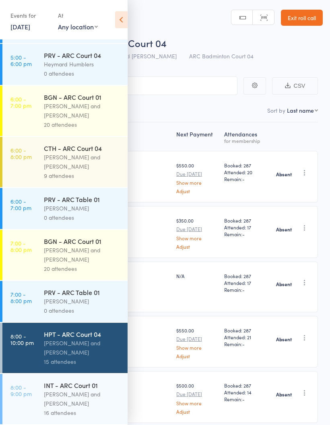
scroll to position [148, 0]
click at [26, 393] on time "8:00 - 9:00 pm" at bounding box center [20, 390] width 21 height 13
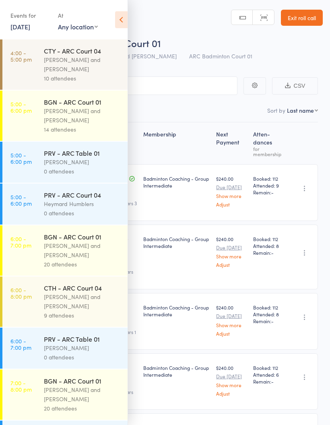
click at [122, 18] on icon at bounding box center [121, 19] width 12 height 17
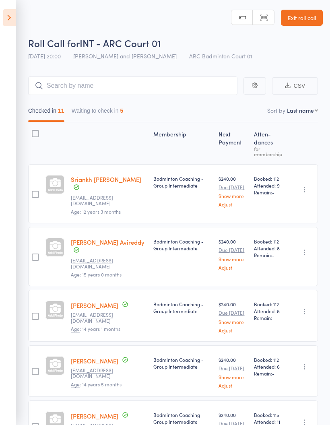
click at [109, 118] on button "Waiting to check in 5" at bounding box center [98, 112] width 52 height 19
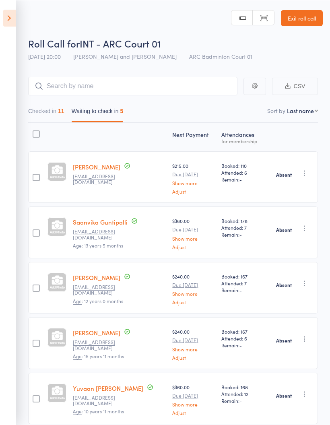
click at [54, 116] on button "Checked in 11" at bounding box center [46, 112] width 36 height 19
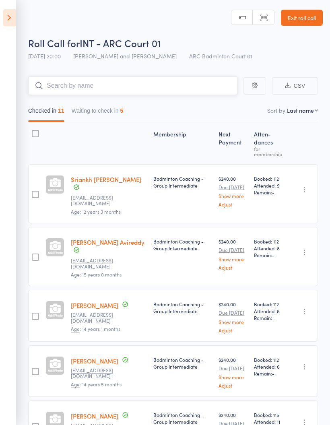
click at [224, 92] on input "search" at bounding box center [132, 85] width 209 height 19
click at [122, 107] on button "Waiting to check in 5" at bounding box center [98, 112] width 52 height 19
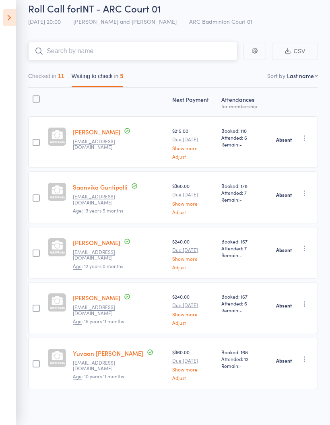
click at [51, 79] on button "Checked in 11" at bounding box center [46, 78] width 36 height 19
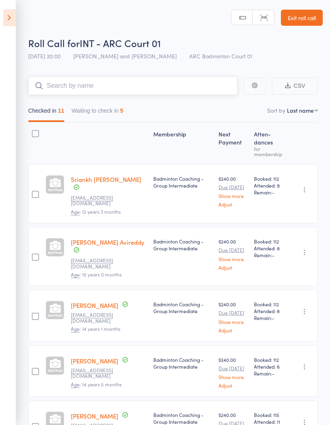
click at [112, 110] on button "Waiting to check in 5" at bounding box center [98, 112] width 52 height 19
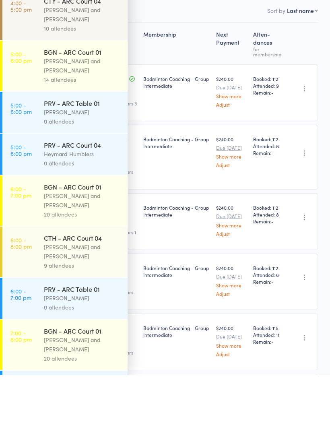
scroll to position [50, 0]
